Goal: Task Accomplishment & Management: Manage account settings

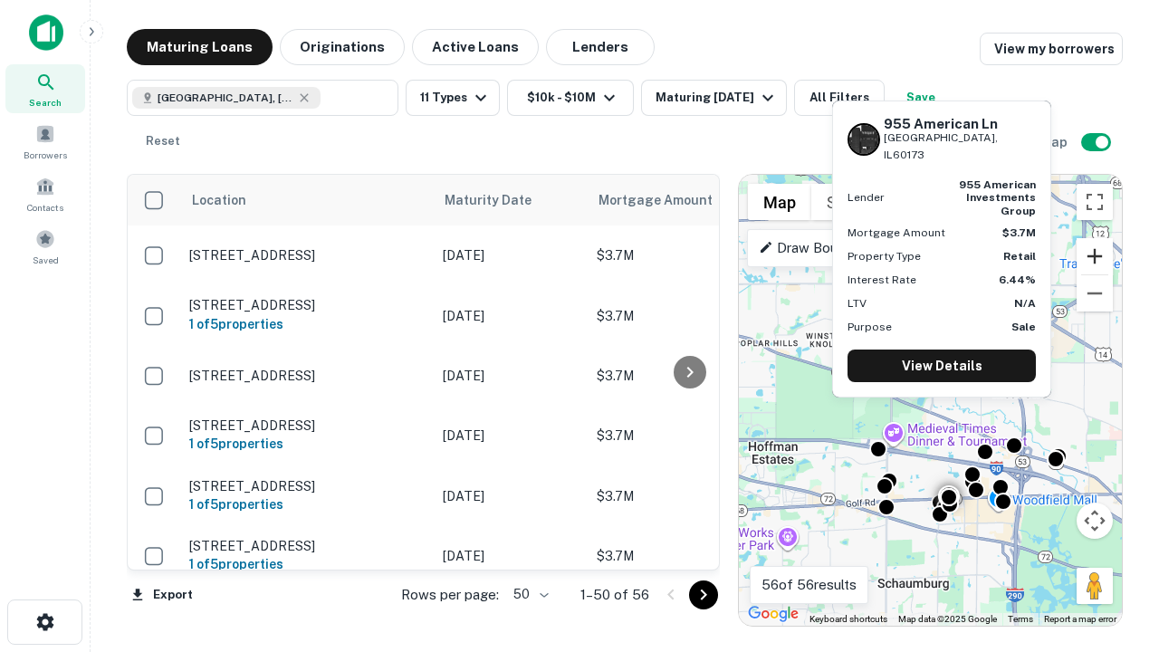
click at [1094, 256] on button "Zoom in" at bounding box center [1094, 256] width 36 height 36
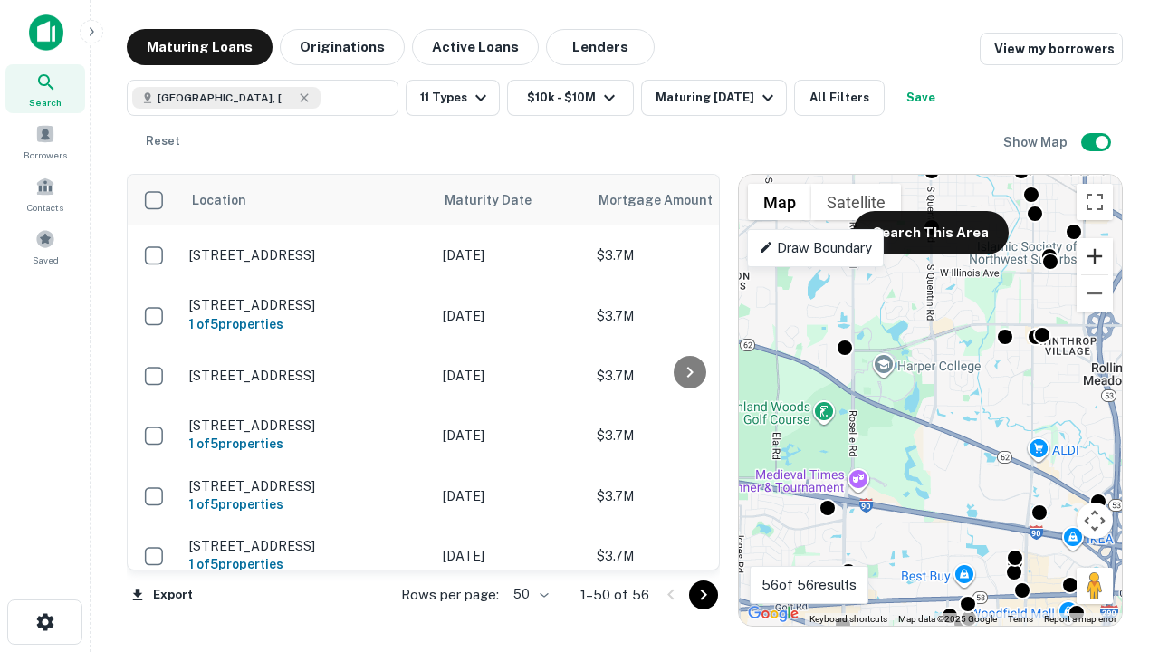
click at [1094, 256] on button "Zoom in" at bounding box center [1094, 256] width 36 height 36
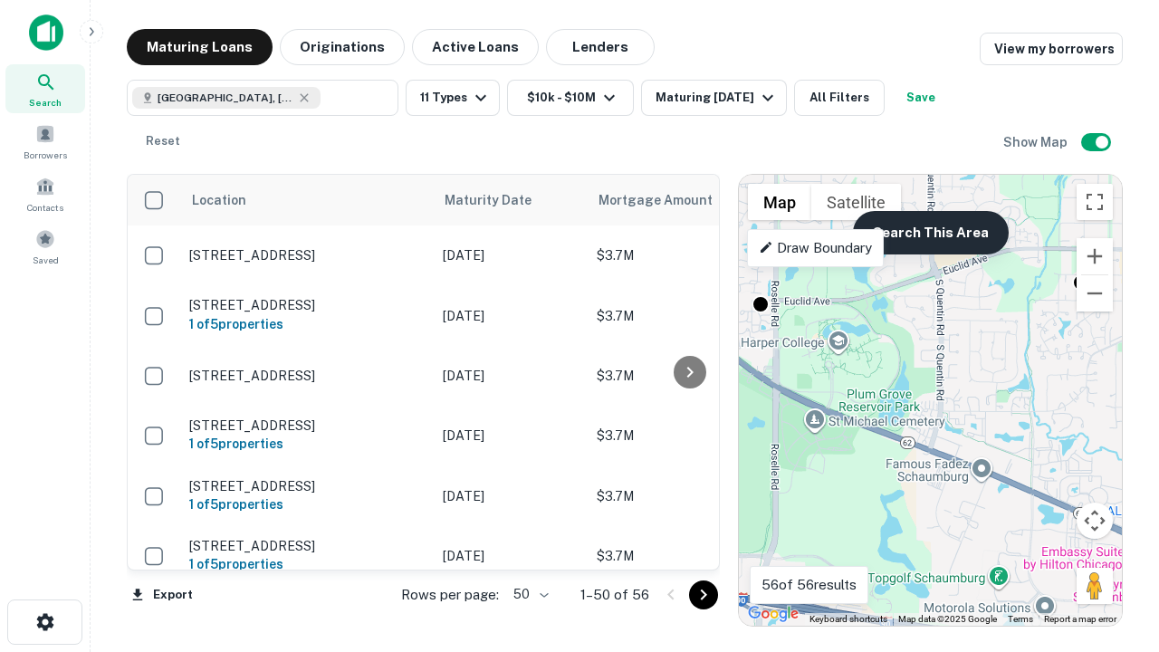
click at [930, 233] on button "Search This Area" at bounding box center [931, 232] width 156 height 43
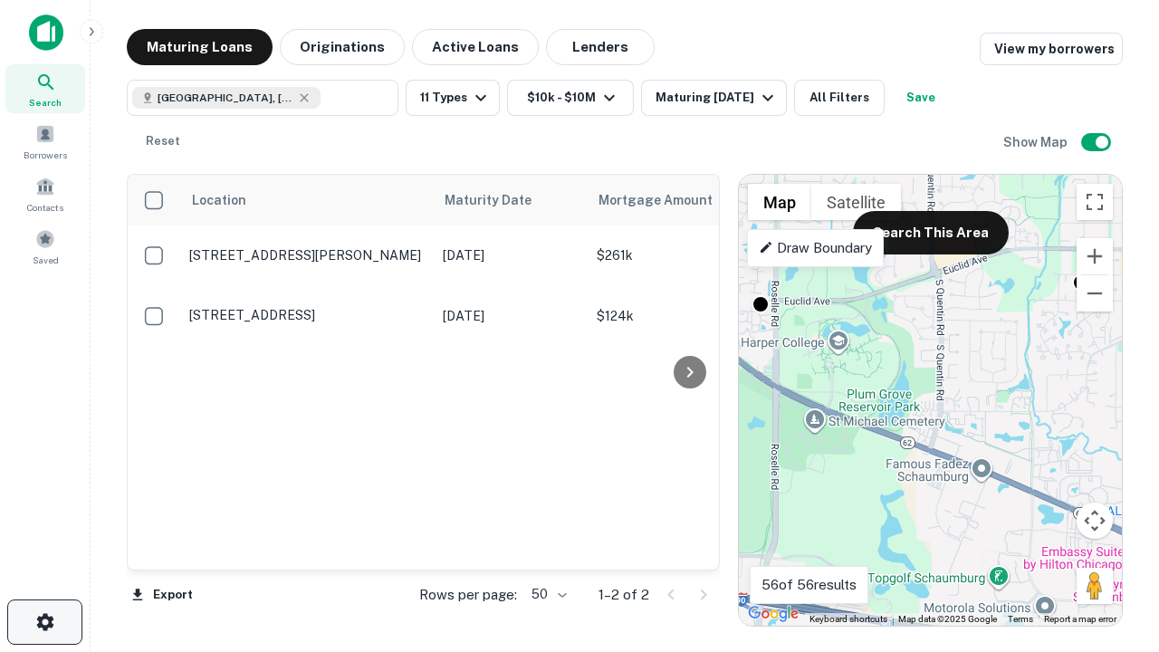
click at [44, 622] on icon "button" at bounding box center [45, 622] width 22 height 22
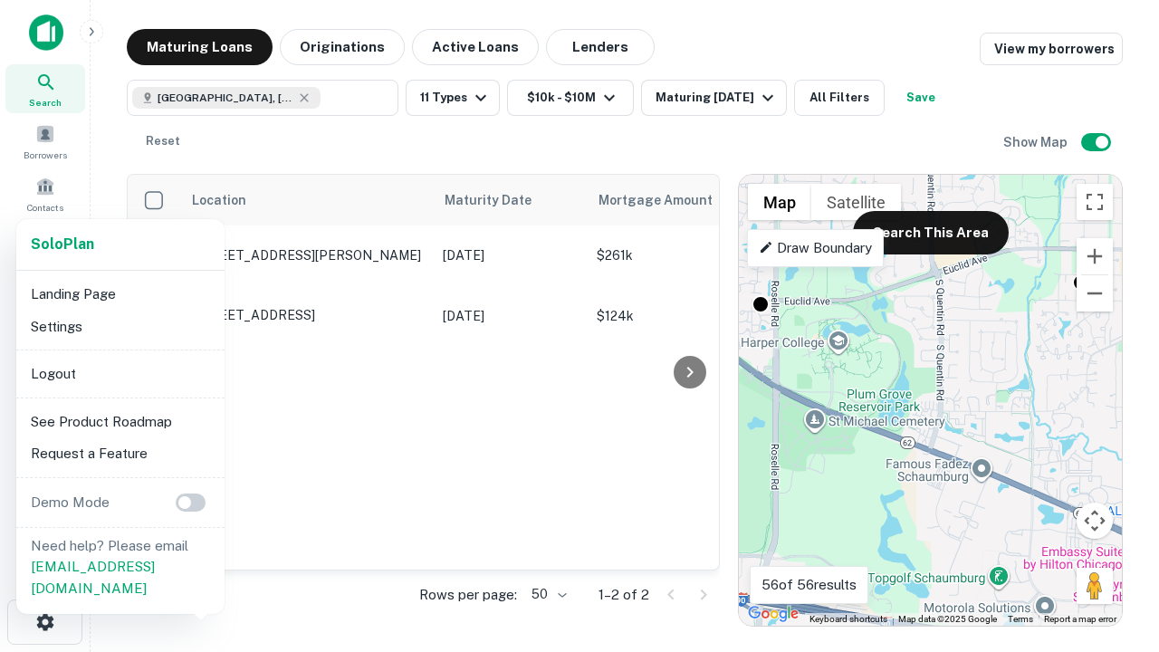
click at [119, 373] on li "Logout" at bounding box center [121, 374] width 194 height 33
